Goal: Task Accomplishment & Management: Manage account settings

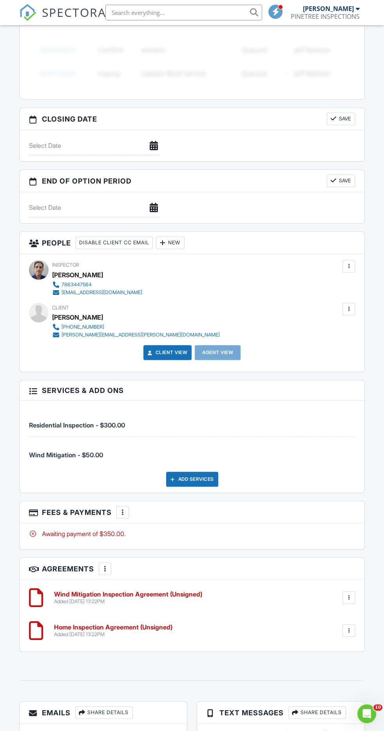
scroll to position [697, 0]
click at [167, 239] on div at bounding box center [163, 243] width 8 height 8
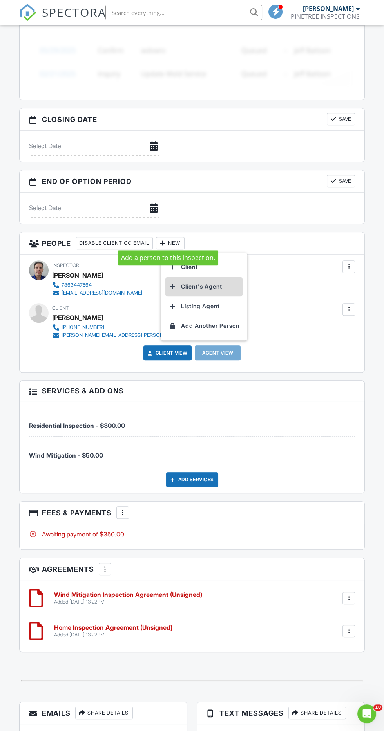
click at [217, 282] on li "Client's Agent" at bounding box center [204, 287] width 77 height 20
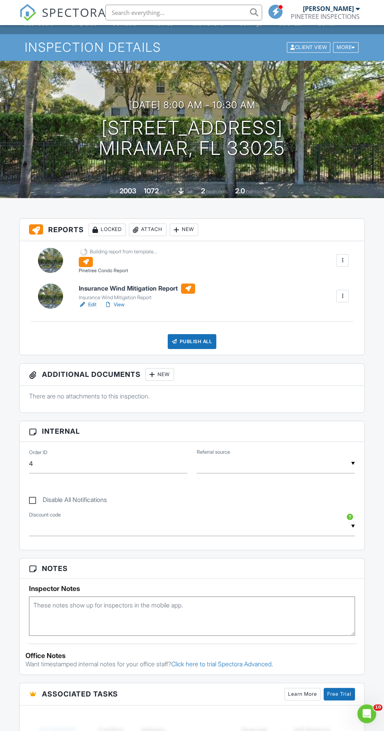
scroll to position [22, 0]
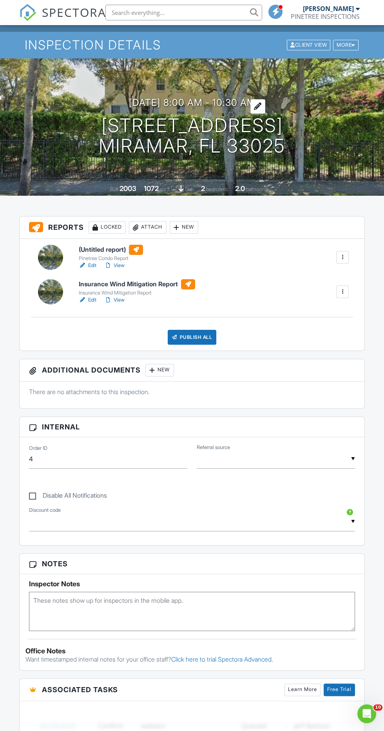
click at [248, 98] on h3 "08/29/2025 8:00 am - 10:30 am" at bounding box center [192, 102] width 127 height 11
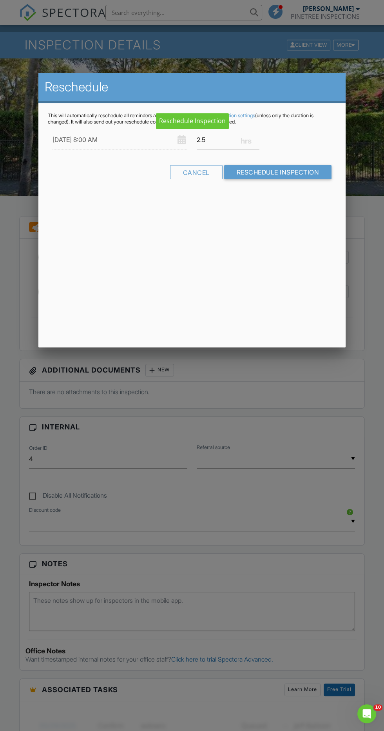
click at [108, 140] on input "08/29/2025 8:00 AM" at bounding box center [120, 139] width 135 height 19
type input "08/28/2025 8:00 AM"
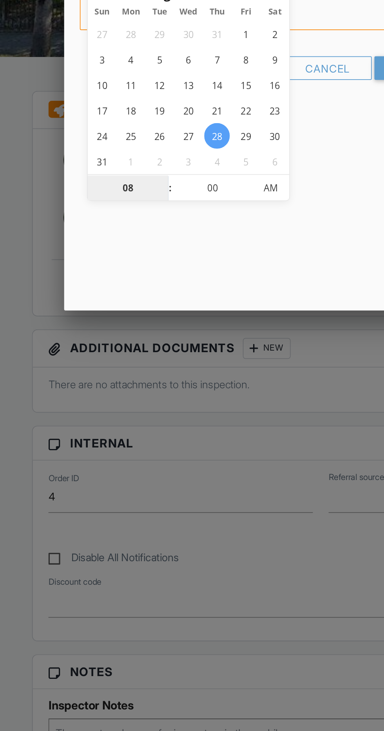
type input "05"
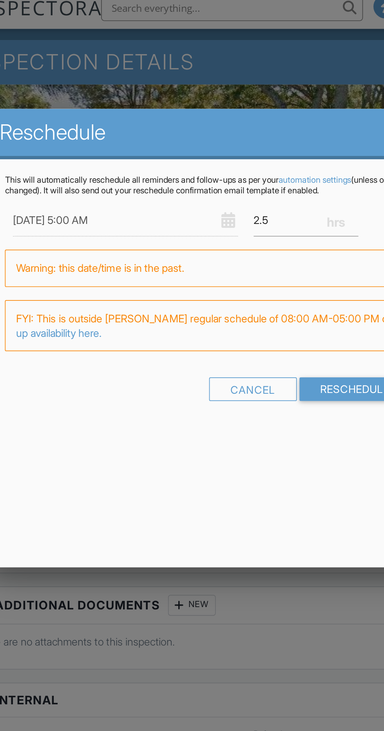
click at [127, 137] on input "08/28/2025 5:00 AM" at bounding box center [120, 139] width 135 height 19
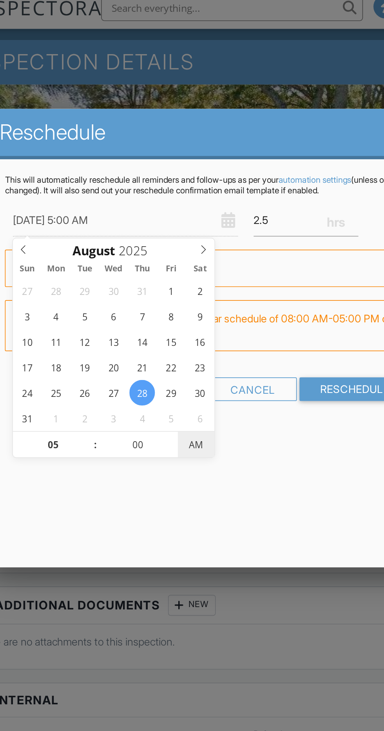
click at [158, 276] on span "AM" at bounding box center [162, 274] width 22 height 16
type input "[DATE] 5:00 PM"
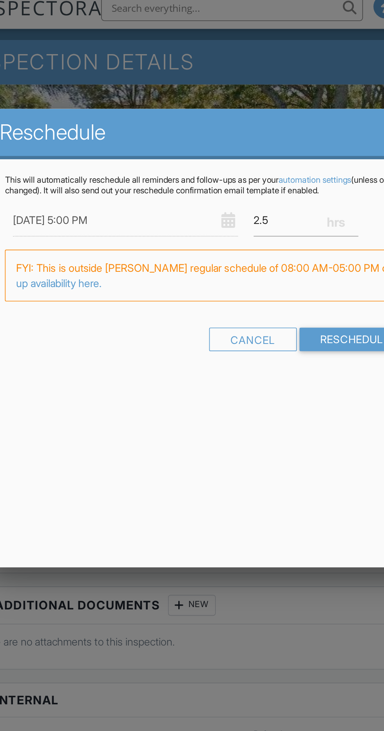
click at [220, 236] on div "This will automatically reschedule all reminders and follow-ups as per your aut…" at bounding box center [192, 172] width 308 height 138
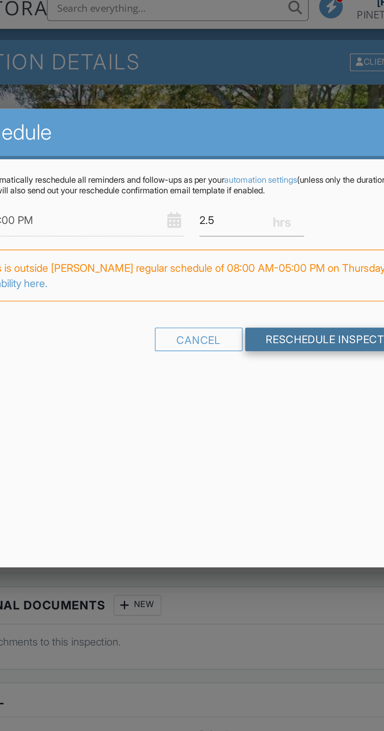
click at [245, 210] on input "Reschedule Inspection" at bounding box center [278, 211] width 108 height 14
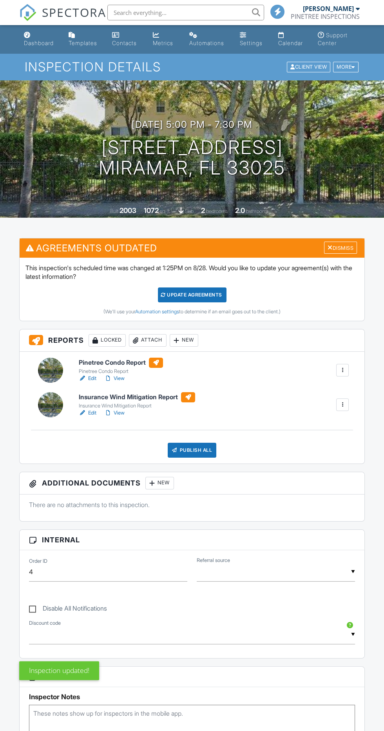
click at [173, 297] on div "Update Agreements" at bounding box center [192, 295] width 69 height 15
